Goal: Find specific page/section: Find specific page/section

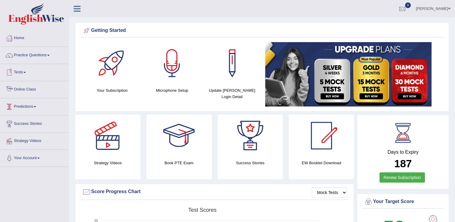
drag, startPoint x: 0, startPoint y: 0, endPoint x: 37, endPoint y: 90, distance: 97.5
click at [37, 90] on link "Online Class" at bounding box center [34, 88] width 69 height 15
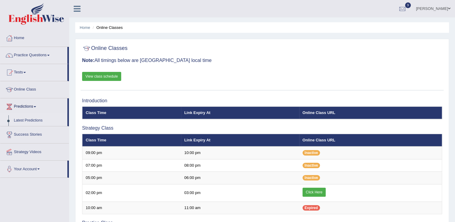
scroll to position [194, 0]
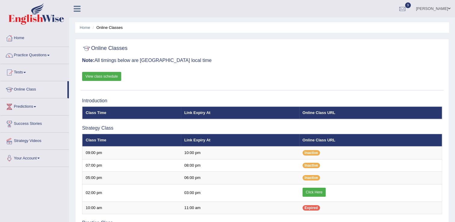
click at [104, 75] on link "View class schedule" at bounding box center [101, 76] width 39 height 9
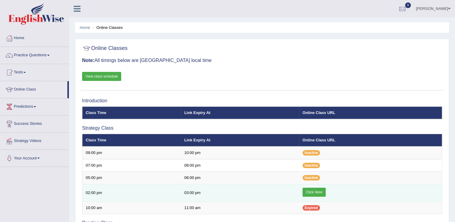
click at [318, 191] on link "Click Here" at bounding box center [313, 192] width 23 height 9
